Goal: Browse casually: Explore the website without a specific task or goal

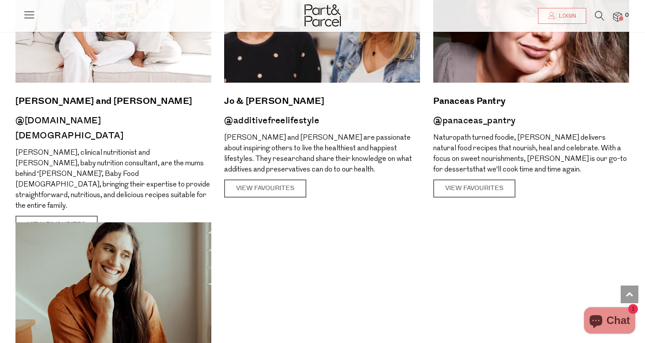
scroll to position [1227, 0]
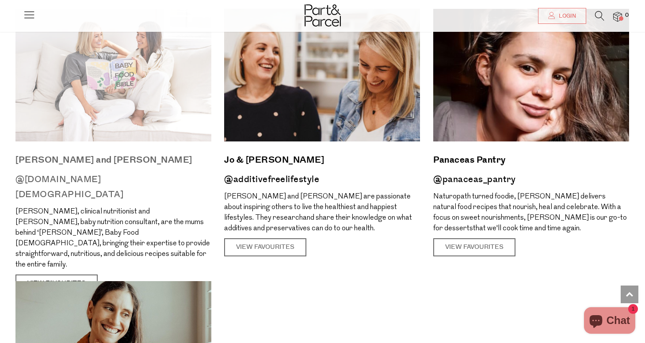
click at [84, 275] on link "View Favourites" at bounding box center [56, 284] width 82 height 19
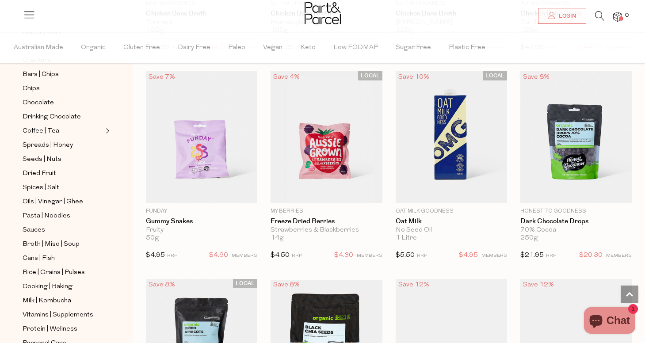
scroll to position [2369, 0]
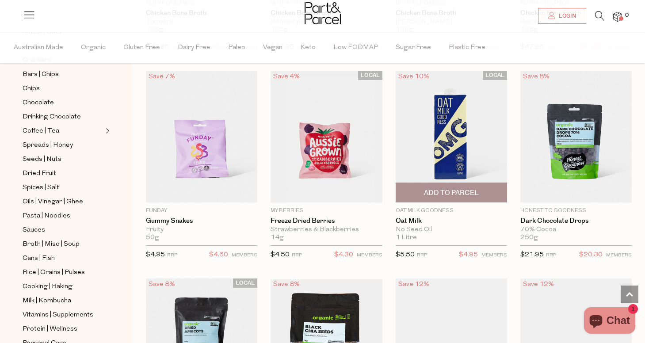
click at [446, 147] on img at bounding box center [451, 137] width 111 height 132
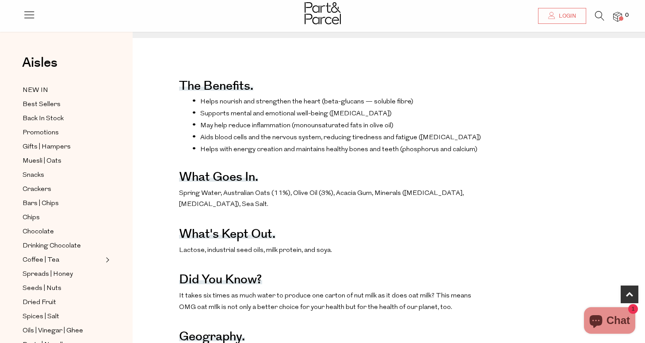
scroll to position [428, 0]
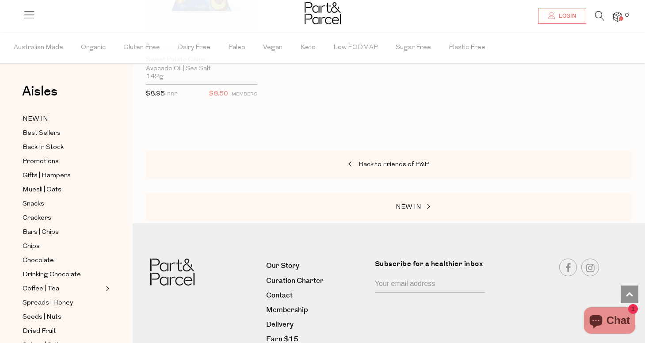
scroll to position [4868, 0]
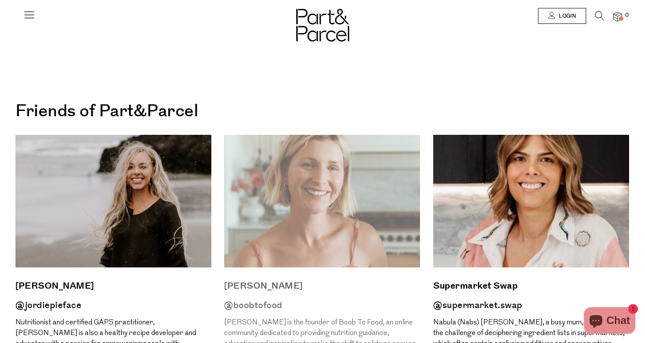
click at [406, 193] on img at bounding box center [322, 201] width 196 height 133
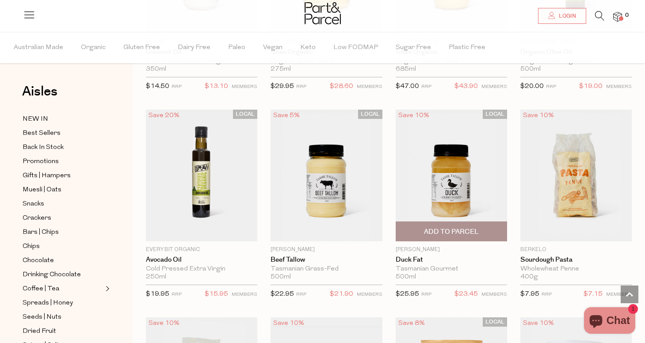
scroll to position [657, 0]
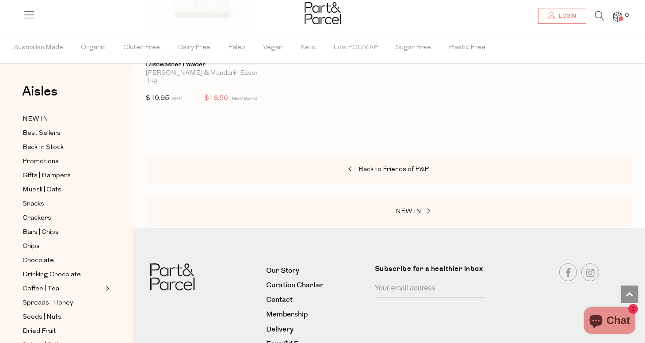
scroll to position [5461, 0]
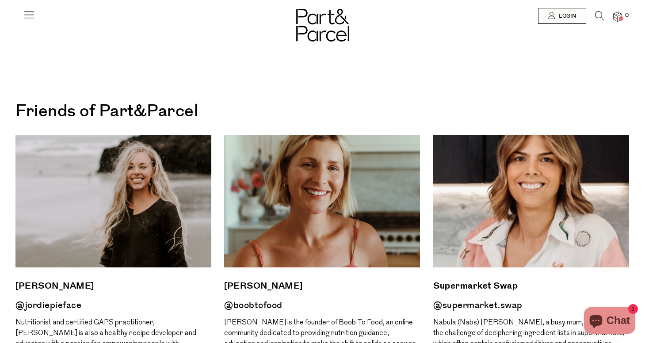
click at [503, 221] on img at bounding box center [531, 201] width 196 height 133
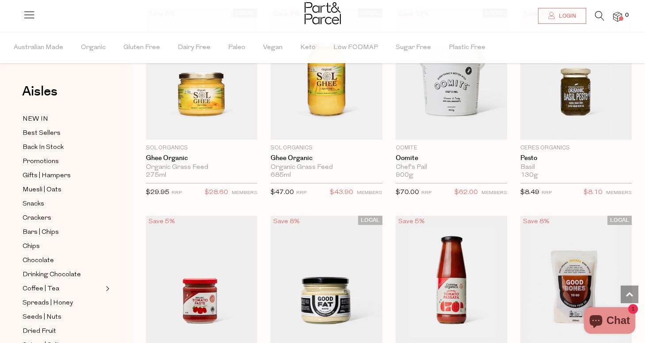
scroll to position [1471, 0]
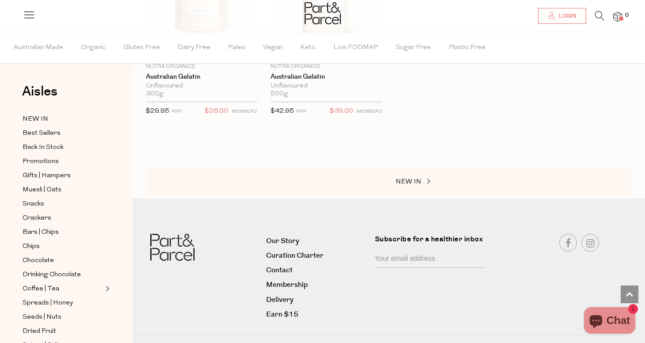
scroll to position [3441, 0]
